Goal: Task Accomplishment & Management: Manage account settings

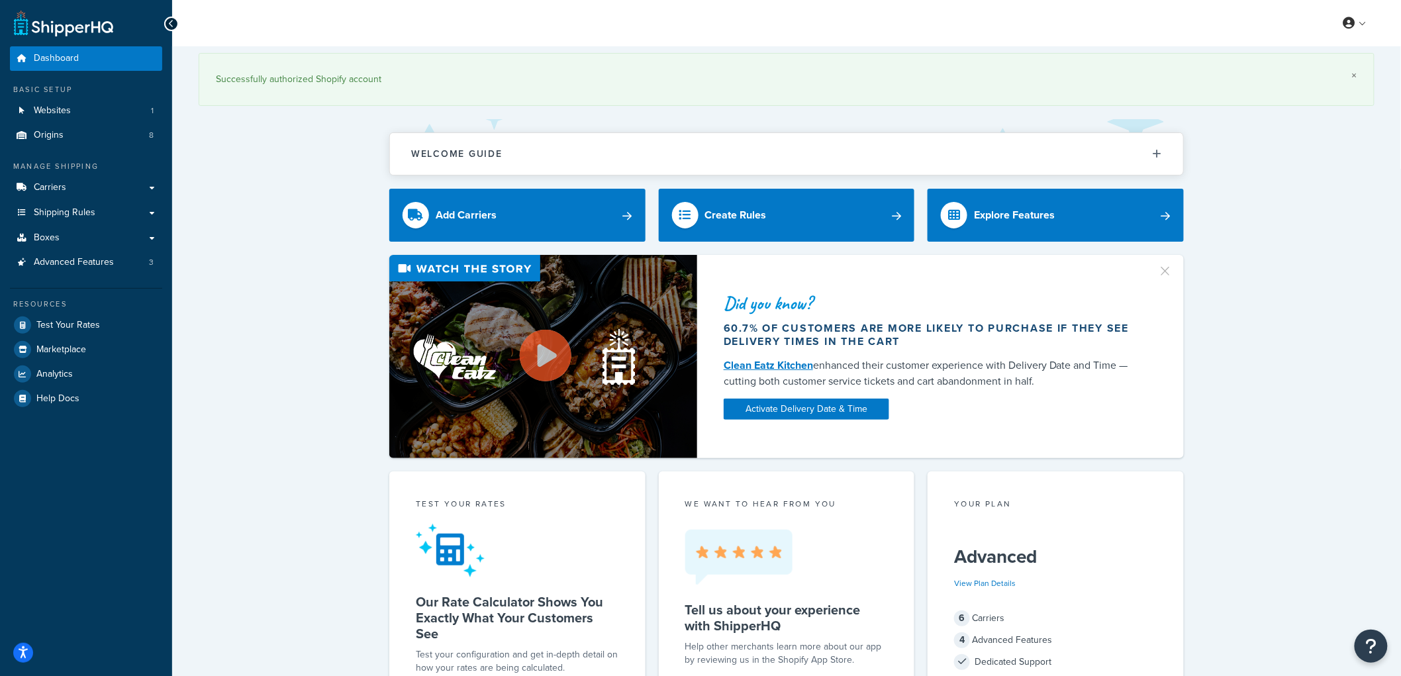
click at [1355, 74] on link "×" at bounding box center [1354, 75] width 5 height 11
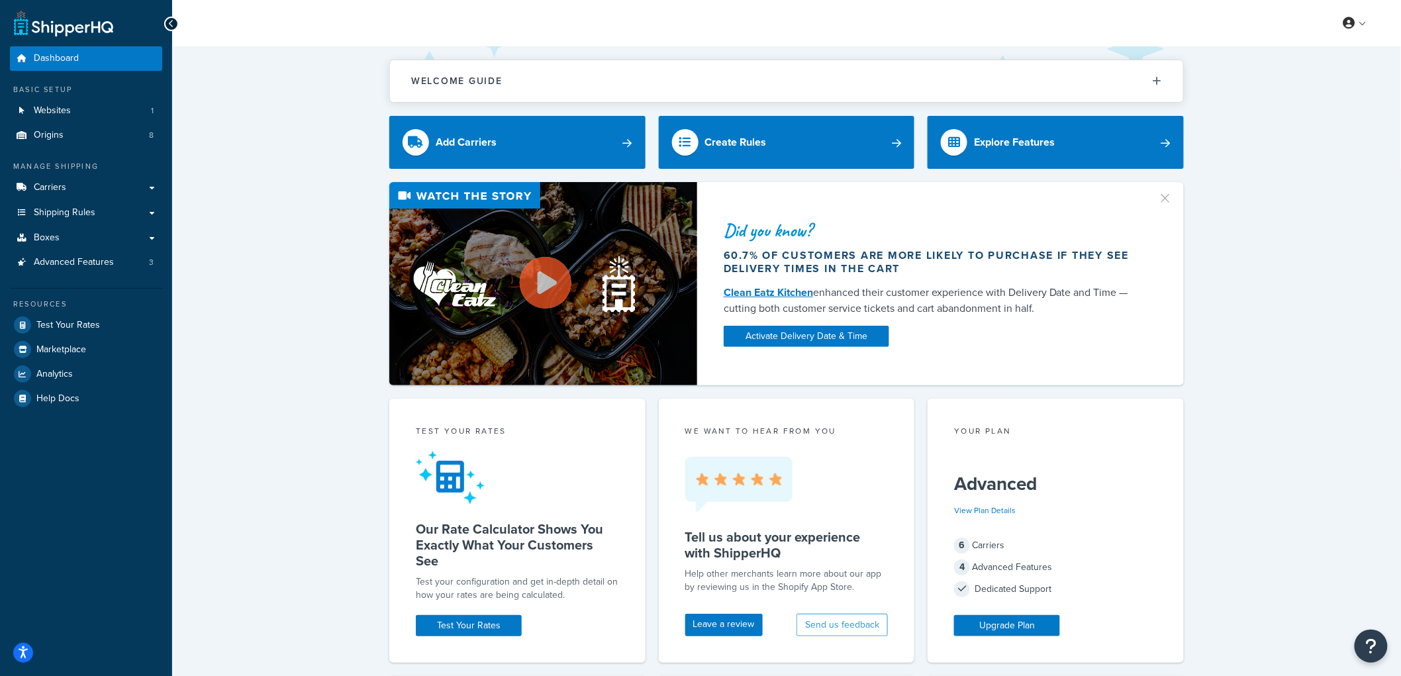
click at [1171, 195] on button "button" at bounding box center [1172, 193] width 3 height 3
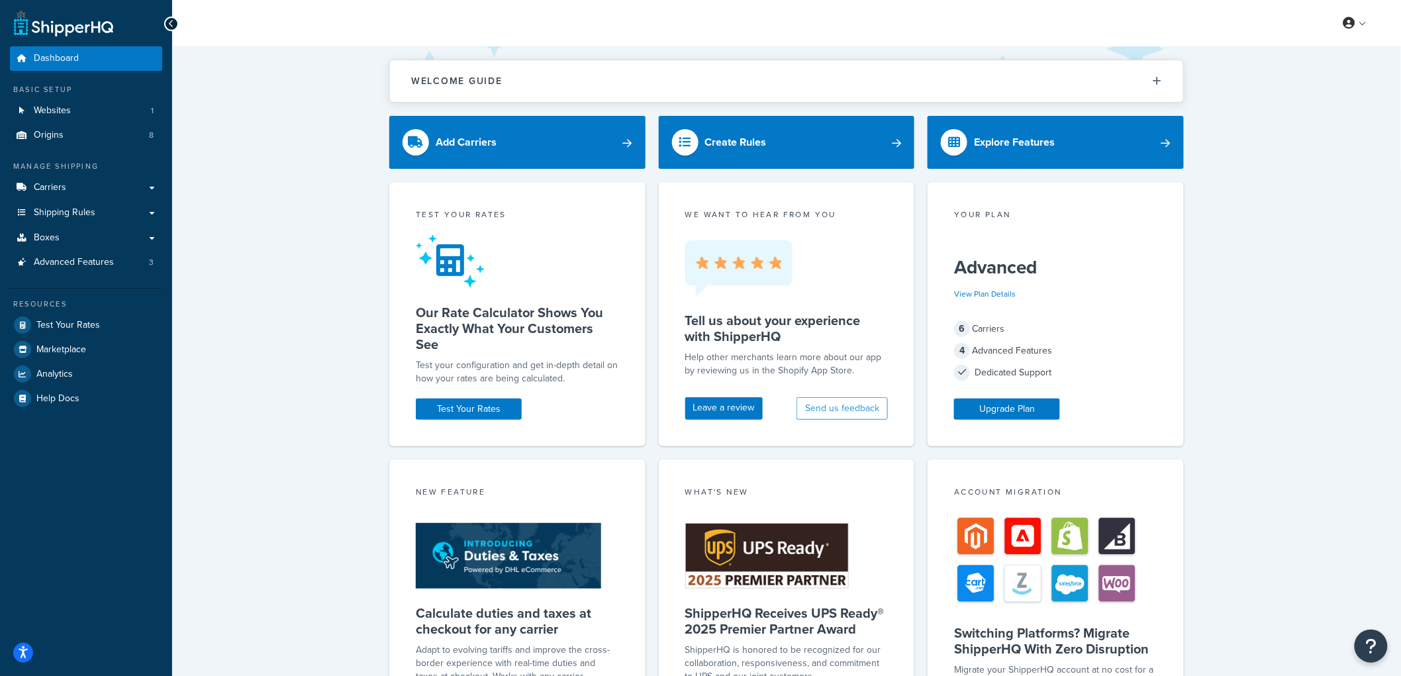
click at [317, 200] on div "Welcome Guide Recommendations ShipperHQ: An Overview Carrier Setup Shipping Rul…" at bounding box center [786, 550] width 1229 height 1009
click at [103, 216] on link "Shipping Rules" at bounding box center [86, 213] width 152 height 24
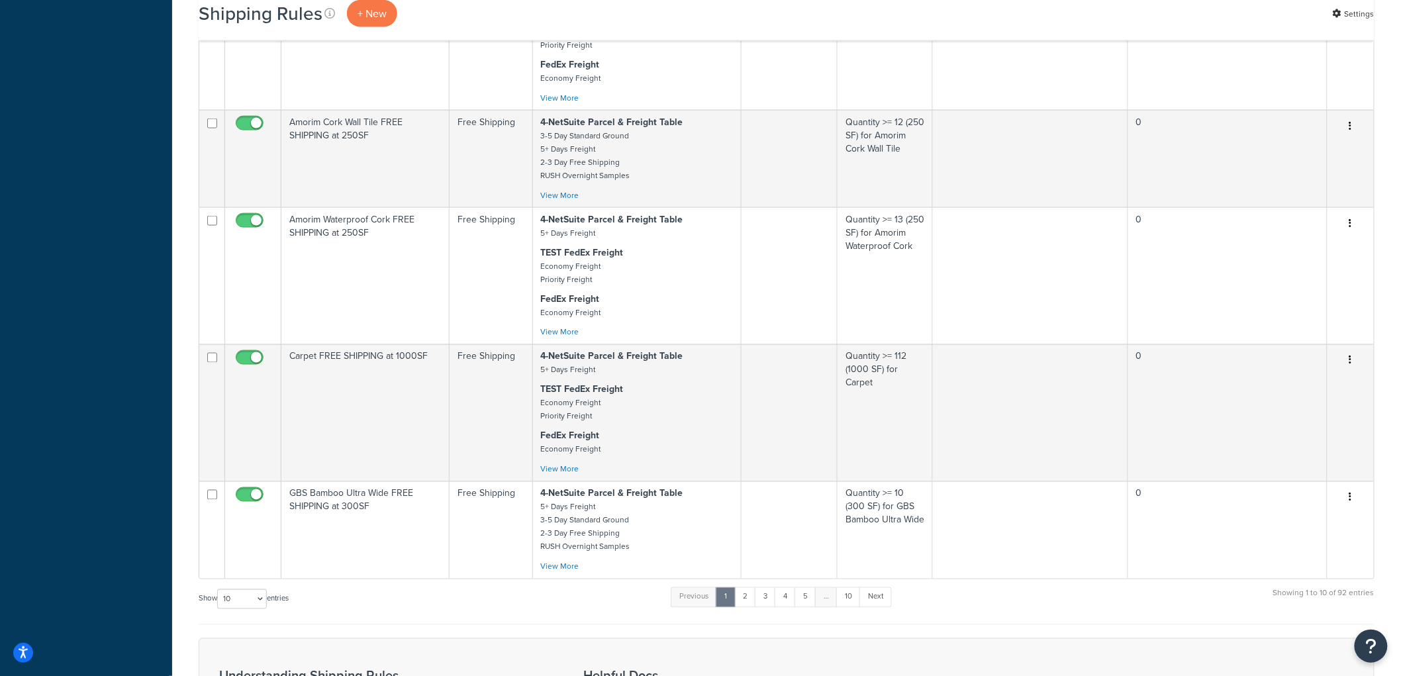
scroll to position [1030, 0]
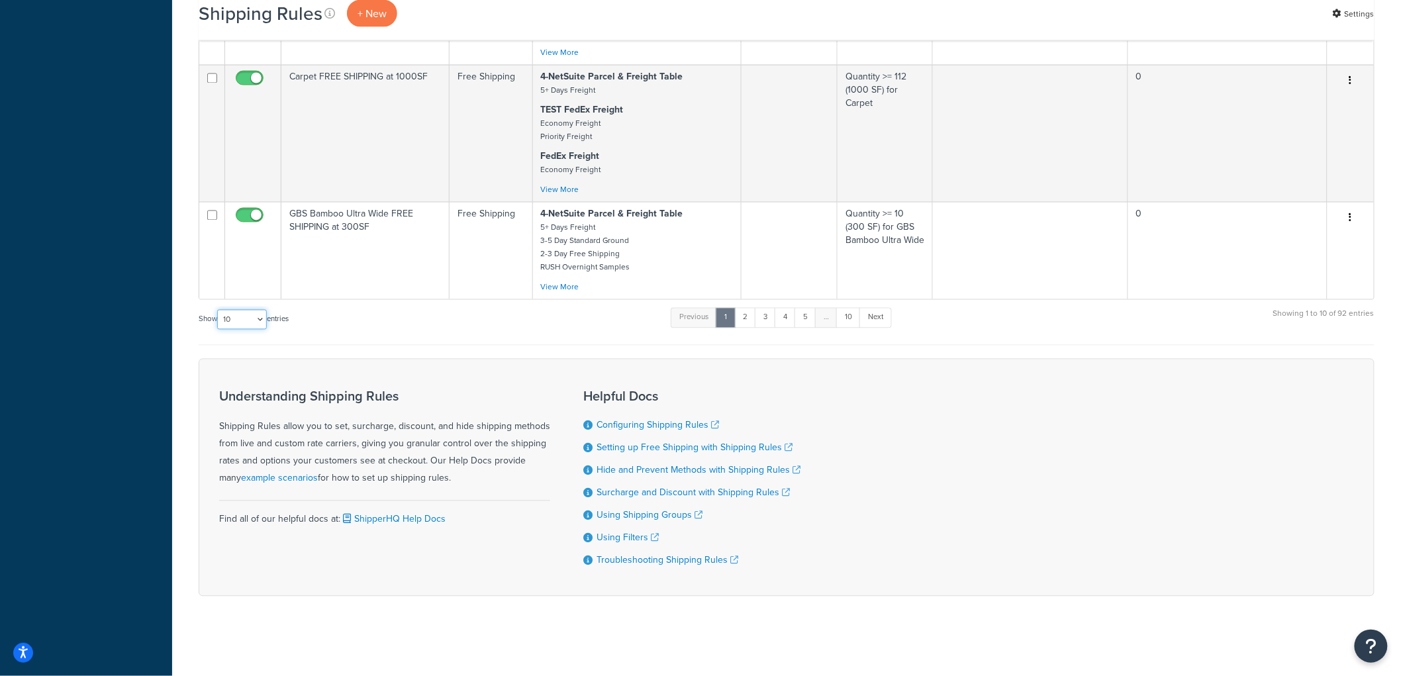
click at [247, 320] on select "10 15 25 50 100 1000" at bounding box center [242, 320] width 50 height 20
select select "100"
click at [219, 310] on select "10 15 25 50 100 1000" at bounding box center [242, 320] width 50 height 20
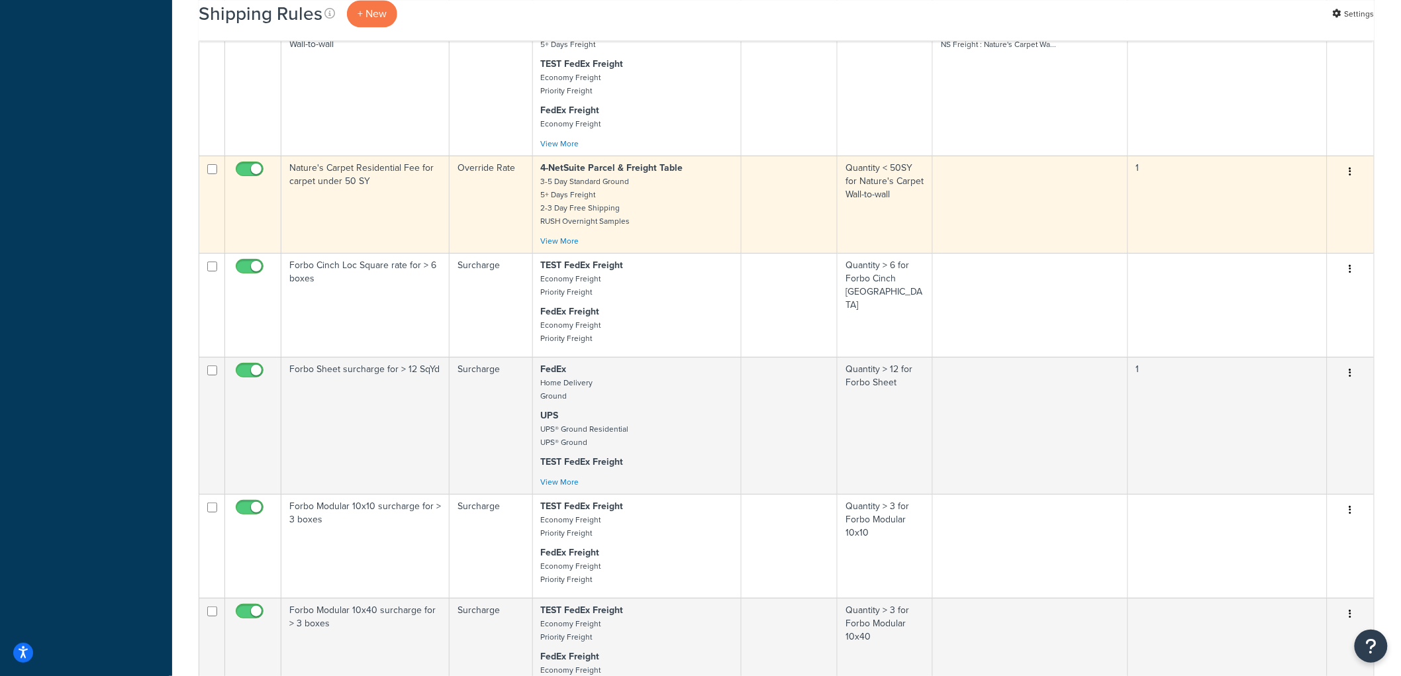
scroll to position [7646, 0]
